Goal: Task Accomplishment & Management: Manage account settings

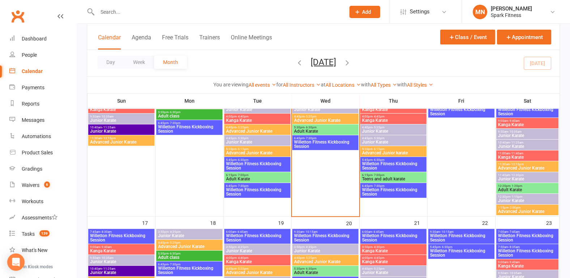
scroll to position [377, 0]
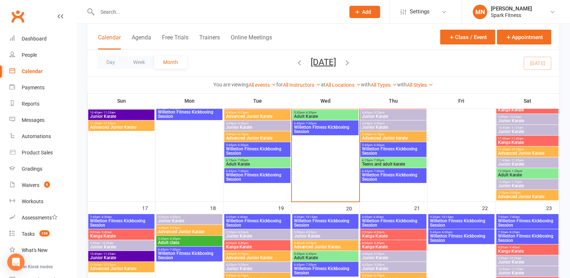
click at [389, 173] on span "Willetton Fitness Kickboxing Session" at bounding box center [393, 177] width 63 height 9
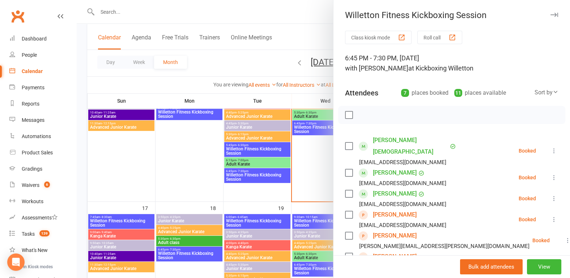
click at [81, 140] on div at bounding box center [324, 139] width 494 height 278
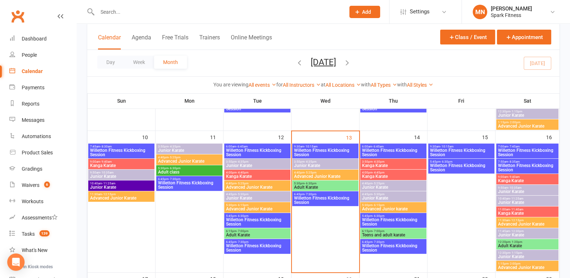
scroll to position [302, 0]
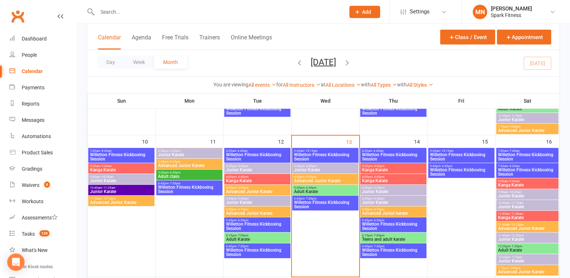
click at [321, 208] on span "Willetton Fitness Kickboxing Session" at bounding box center [325, 205] width 63 height 9
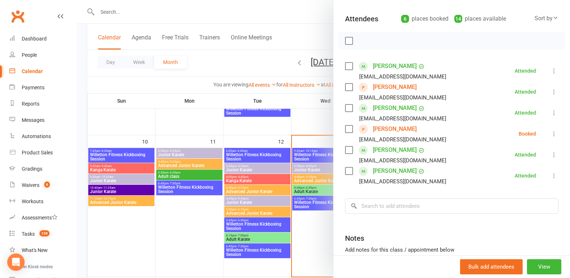
scroll to position [75, 0]
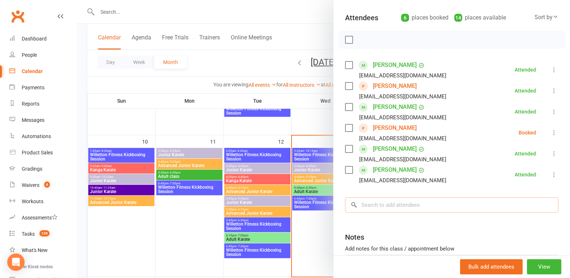
click at [374, 207] on input "search" at bounding box center [452, 205] width 214 height 15
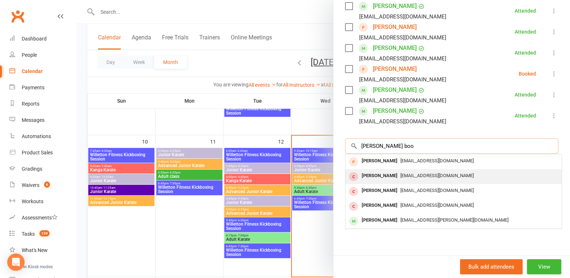
scroll to position [140, 0]
type input "[PERSON_NAME] boo"
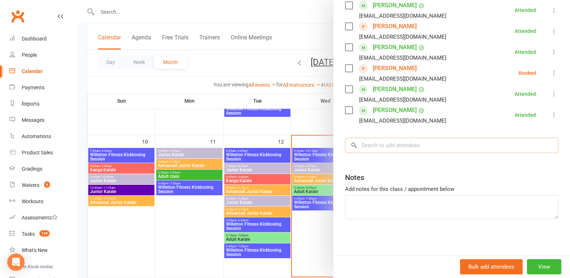
scroll to position [134, 0]
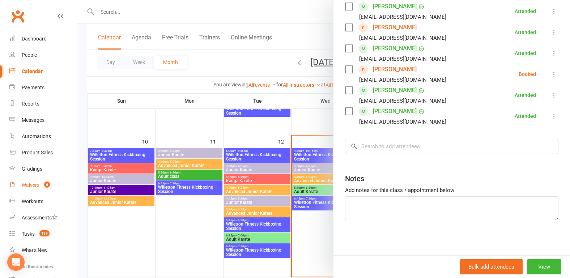
click at [24, 191] on link "Waivers 6" at bounding box center [42, 185] width 67 height 16
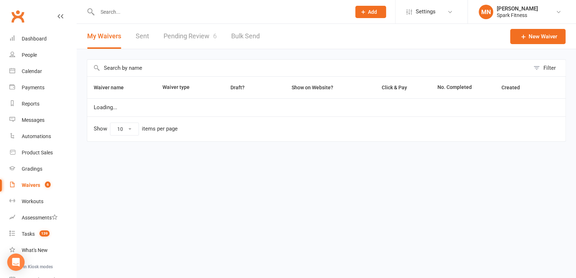
click at [182, 43] on link "Pending Review 6" at bounding box center [190, 36] width 53 height 25
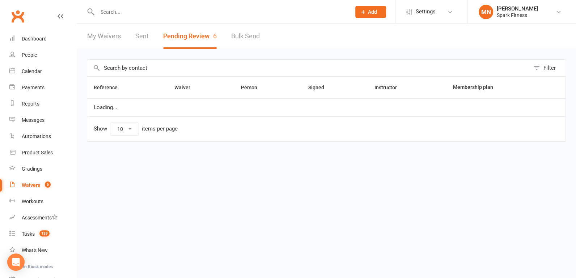
select select "100"
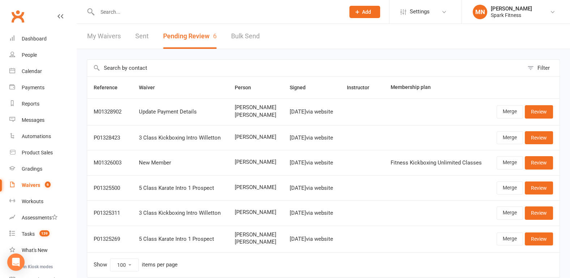
scroll to position [35, 0]
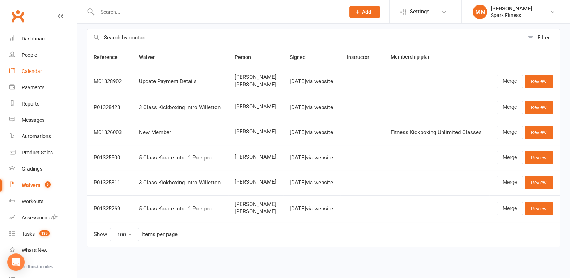
click at [39, 74] on div "Calendar" at bounding box center [32, 71] width 20 height 6
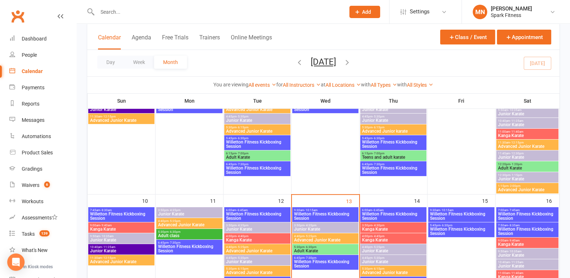
scroll to position [264, 0]
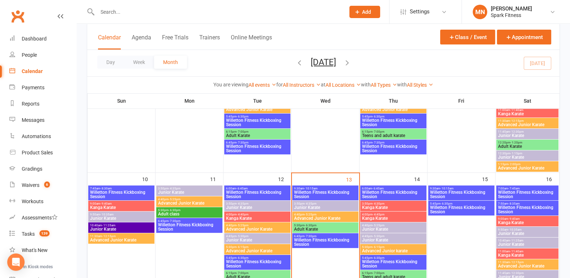
click at [341, 244] on span "Willetton Fitness Kickboxing Session" at bounding box center [325, 242] width 63 height 9
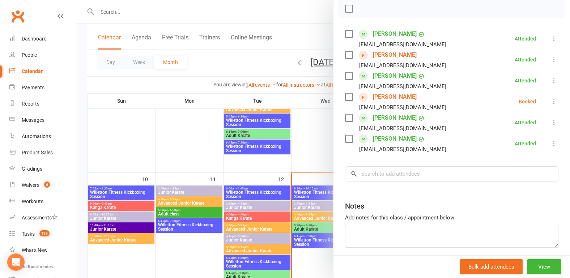
scroll to position [113, 0]
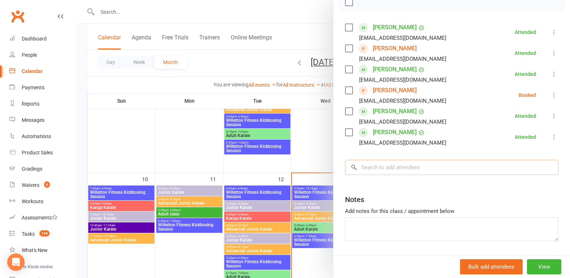
click at [366, 169] on input "search" at bounding box center [452, 167] width 214 height 15
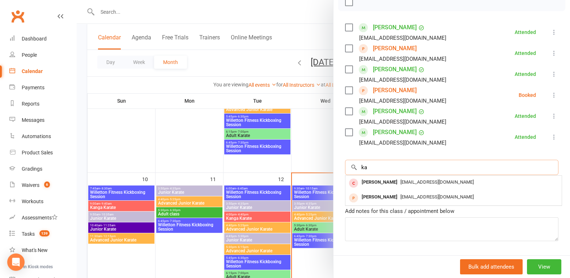
type input "k"
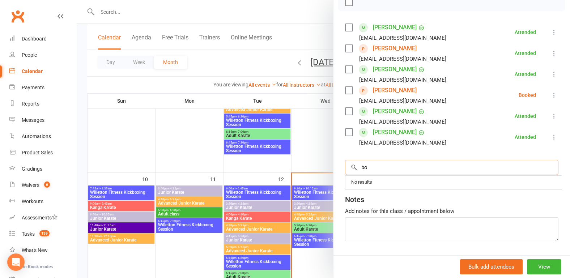
type input "b"
click at [376, 47] on link "[PERSON_NAME]" at bounding box center [395, 49] width 44 height 12
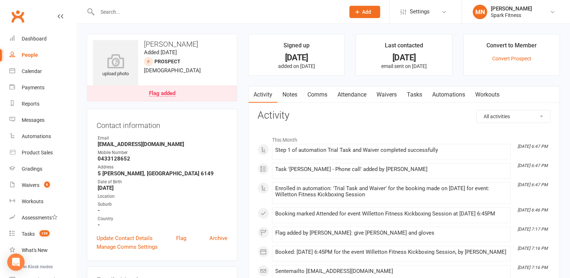
click at [145, 14] on input "text" at bounding box center [217, 12] width 245 height 10
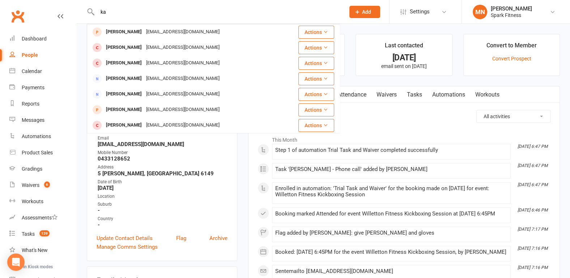
type input "k"
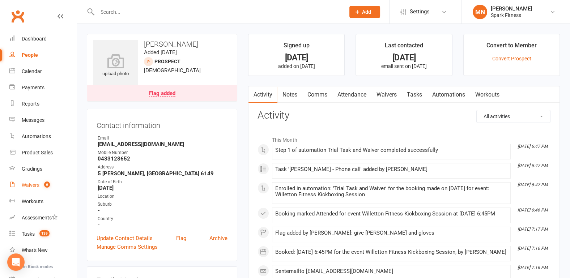
click at [29, 184] on div "Waivers" at bounding box center [31, 185] width 18 height 6
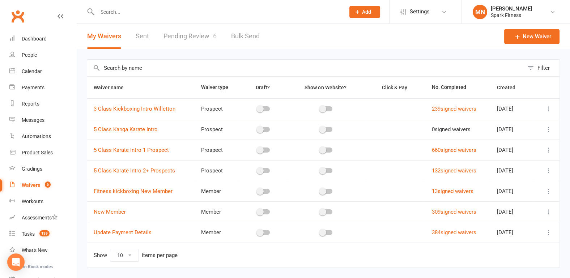
click at [182, 38] on link "Pending Review 6" at bounding box center [190, 36] width 53 height 25
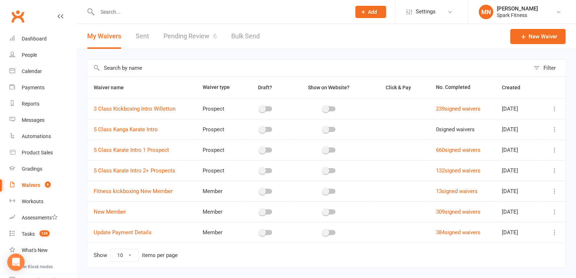
select select "100"
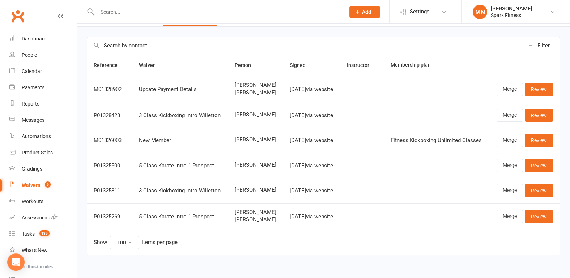
scroll to position [35, 0]
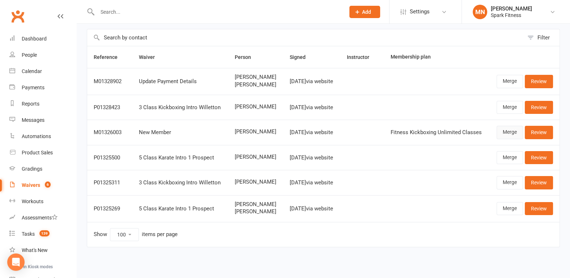
click at [509, 135] on link "Merge" at bounding box center [510, 132] width 26 height 13
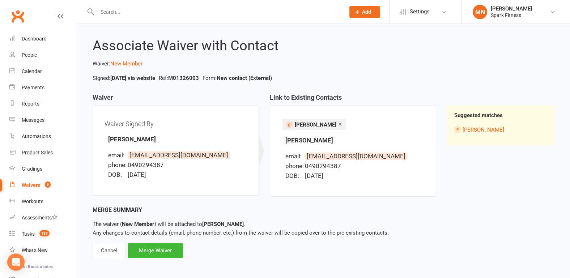
scroll to position [9, 0]
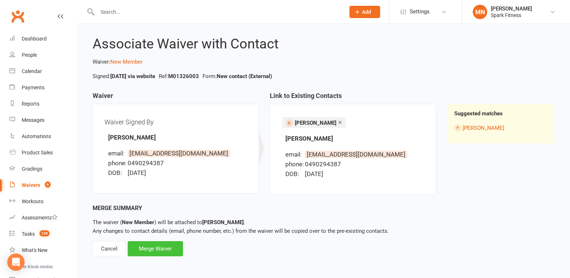
click at [152, 252] on div "Merge Waiver" at bounding box center [155, 248] width 55 height 15
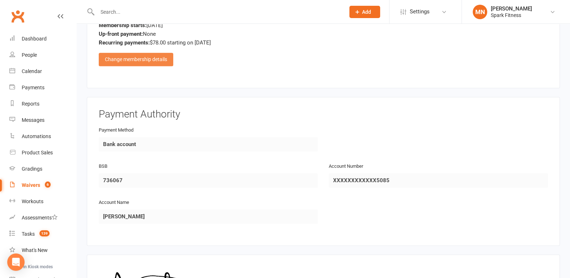
scroll to position [353, 0]
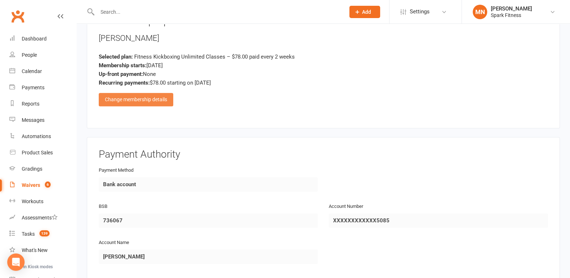
click at [138, 98] on div "Change membership details" at bounding box center [136, 99] width 75 height 13
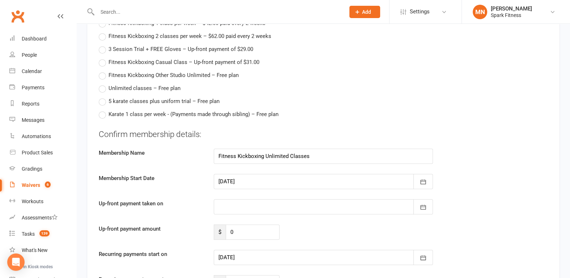
scroll to position [541, 0]
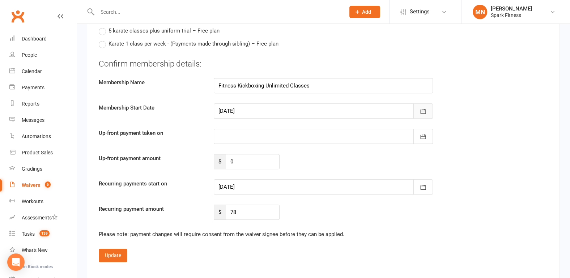
click at [426, 112] on icon "button" at bounding box center [423, 111] width 7 height 7
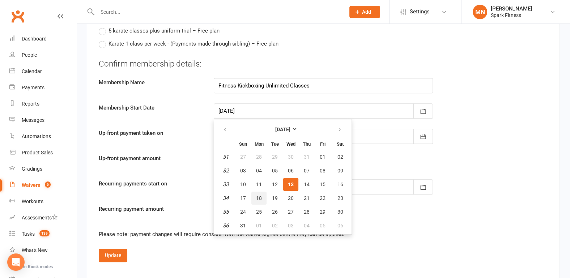
click at [259, 195] on span "18" at bounding box center [259, 198] width 6 height 6
type input "[DATE]"
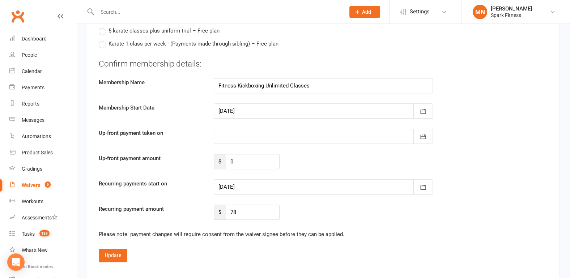
type input "[DATE]"
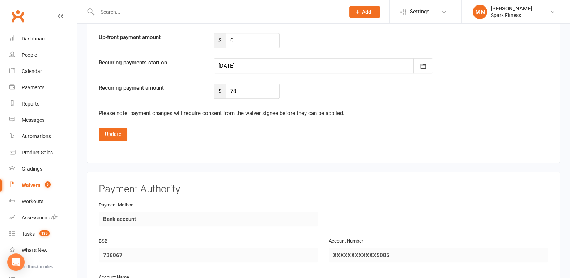
scroll to position [692, 0]
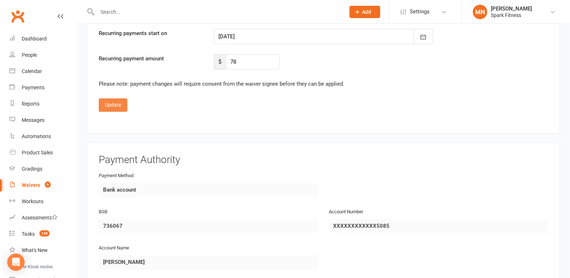
click at [113, 101] on button "Update" at bounding box center [113, 104] width 29 height 13
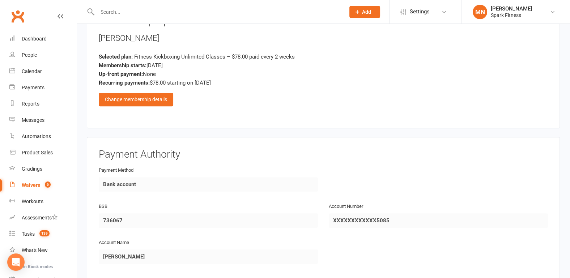
scroll to position [503, 0]
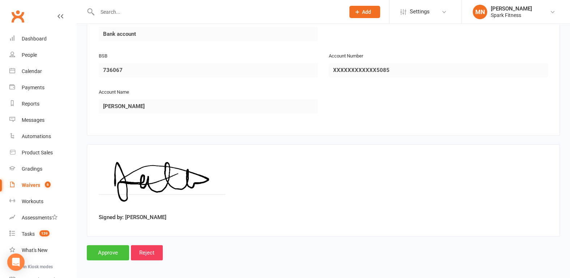
click at [107, 250] on input "Approve" at bounding box center [108, 252] width 42 height 15
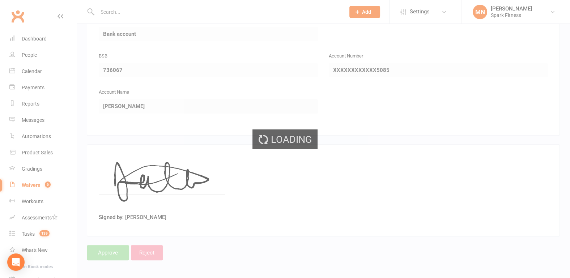
select select "100"
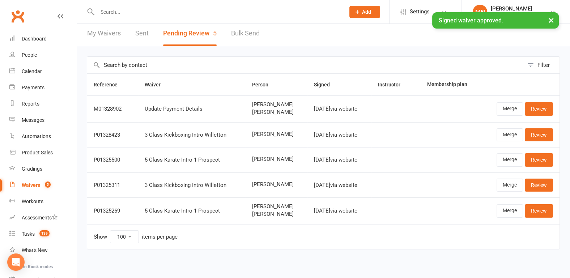
scroll to position [4, 0]
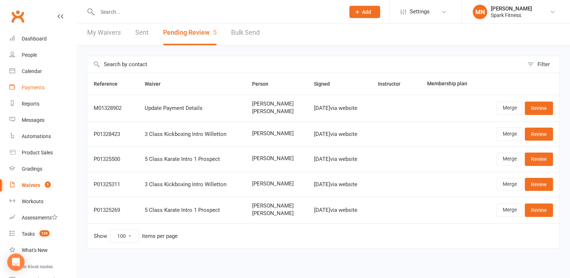
click at [41, 89] on div "Payments" at bounding box center [33, 88] width 23 height 6
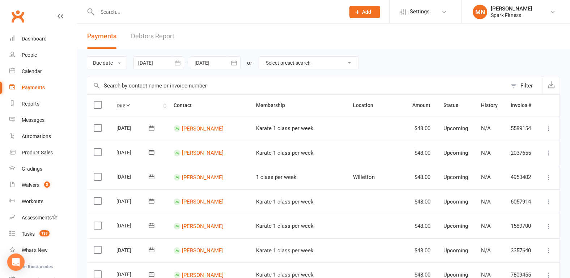
click at [130, 106] on icon at bounding box center [128, 105] width 5 height 5
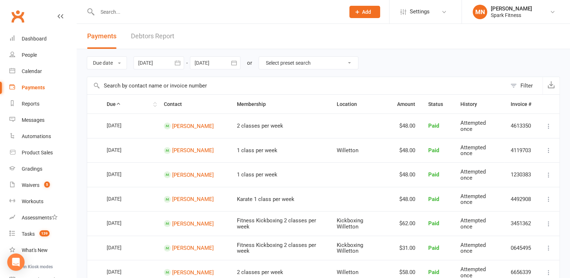
click at [113, 104] on th "Due" at bounding box center [128, 104] width 57 height 19
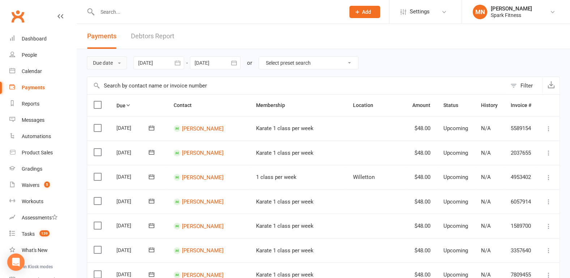
click at [117, 62] on button "Due date" at bounding box center [107, 62] width 40 height 13
click at [107, 108] on link "Date failed" at bounding box center [123, 108] width 72 height 14
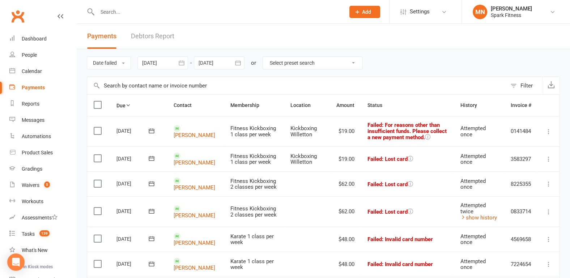
click at [149, 64] on div at bounding box center [163, 62] width 51 height 13
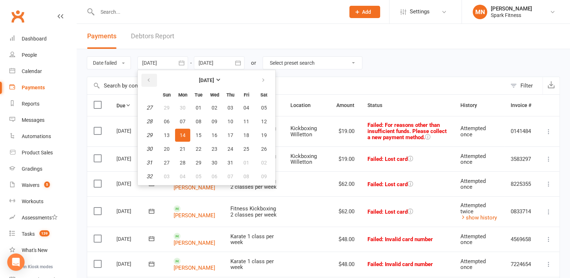
click at [150, 82] on icon "button" at bounding box center [148, 80] width 5 height 6
click at [150, 124] on td "24" at bounding box center [149, 121] width 18 height 13
click at [148, 108] on em "23" at bounding box center [150, 108] width 6 height 7
click at [150, 122] on em "24" at bounding box center [150, 121] width 6 height 7
click at [183, 120] on span "09" at bounding box center [183, 122] width 6 height 6
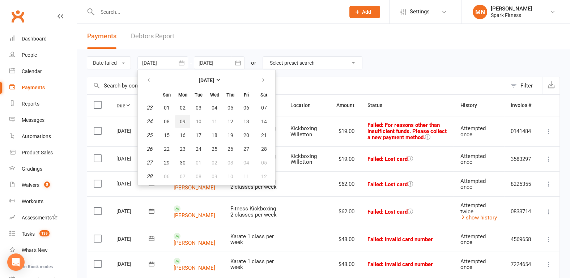
type input "[DATE]"
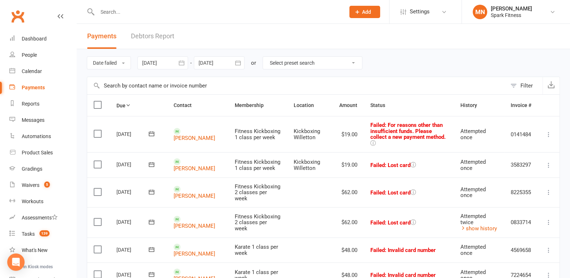
click at [128, 18] on div at bounding box center [213, 12] width 253 height 24
click at [130, 12] on input "text" at bounding box center [217, 12] width 245 height 10
type input "e"
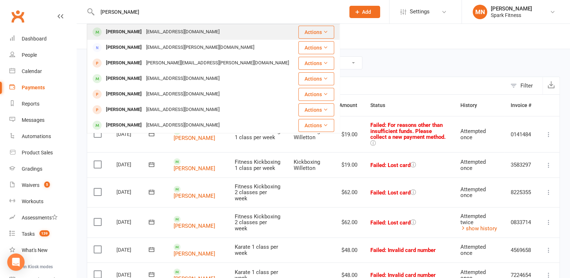
type input "[PERSON_NAME]"
click at [129, 31] on div "[PERSON_NAME]" at bounding box center [124, 32] width 40 height 10
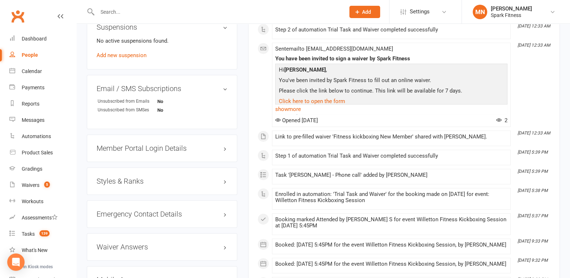
scroll to position [490, 0]
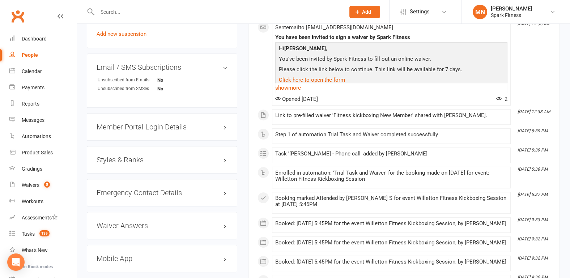
click at [148, 123] on h3 "Member Portal Login Details" at bounding box center [162, 127] width 131 height 8
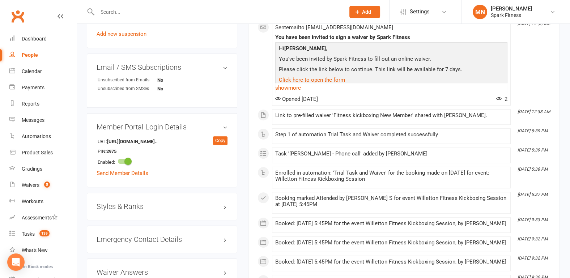
click at [142, 133] on div "Member Portal Login Details URL: [URL][DOMAIN_NAME].. Copy PIN: 2975 Enabled: S…" at bounding box center [162, 150] width 151 height 74
click at [224, 123] on h3 "Member Portal Login Details" at bounding box center [162, 127] width 131 height 8
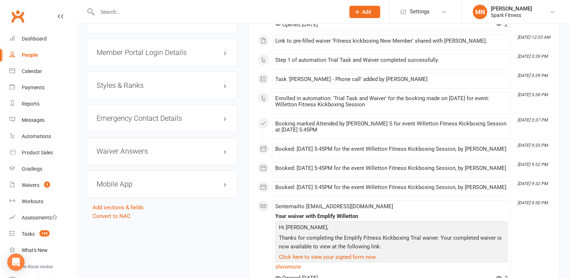
scroll to position [565, 0]
click at [127, 181] on h3 "Mobile App" at bounding box center [162, 184] width 131 height 8
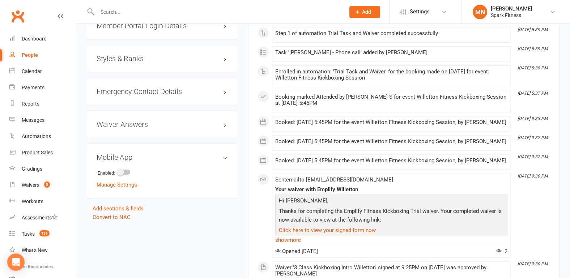
scroll to position [603, 0]
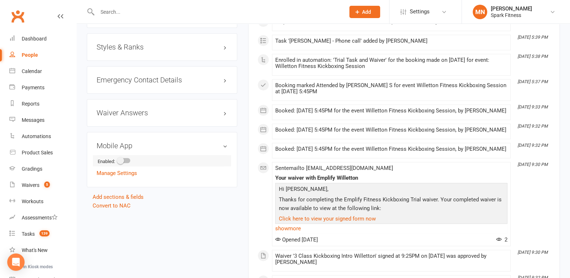
click at [121, 157] on span at bounding box center [120, 160] width 7 height 7
click at [118, 160] on input "checkbox" at bounding box center [118, 160] width 0 height 0
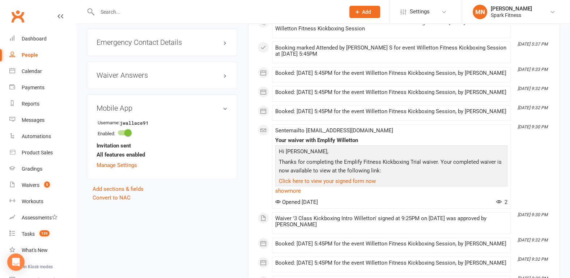
scroll to position [641, 0]
